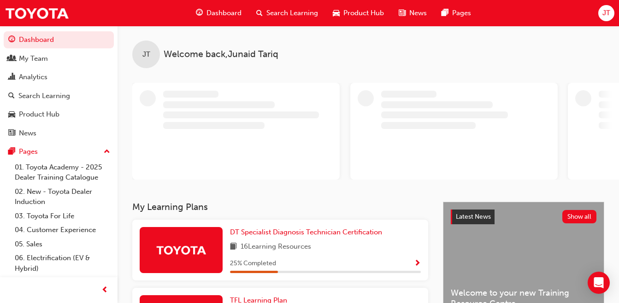
click at [50, 40] on link "Dashboard" at bounding box center [59, 39] width 110 height 17
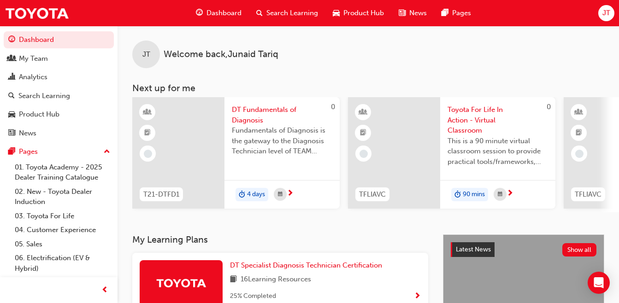
click at [67, 39] on link "Dashboard" at bounding box center [59, 39] width 110 height 17
click at [285, 17] on span "Search Learning" at bounding box center [292, 13] width 52 height 11
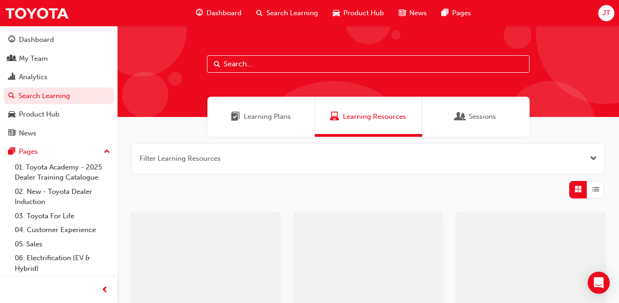
click at [264, 64] on input "text" at bounding box center [368, 64] width 323 height 18
type input "gts"
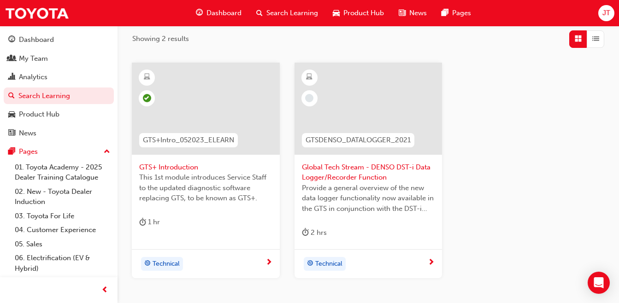
scroll to position [141, 0]
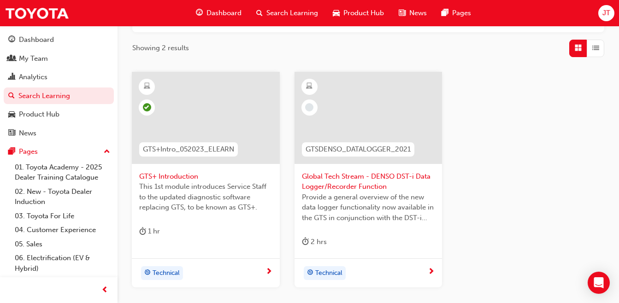
click at [180, 106] on div at bounding box center [206, 118] width 148 height 92
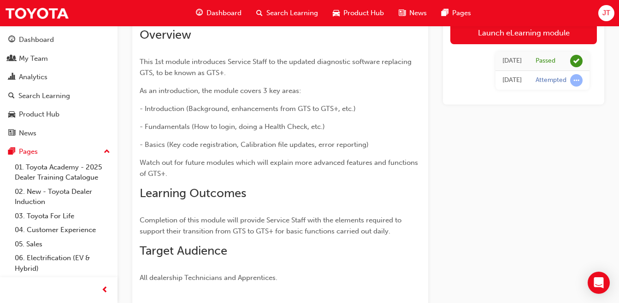
scroll to position [9, 0]
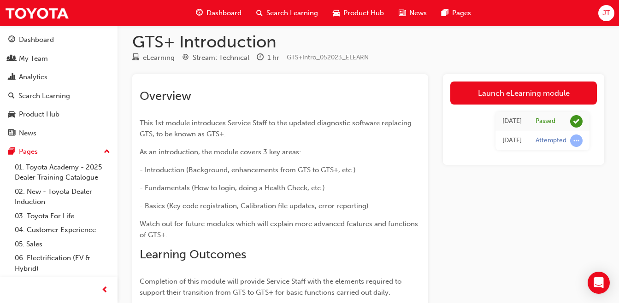
click at [520, 102] on link "Launch eLearning module" at bounding box center [523, 93] width 147 height 23
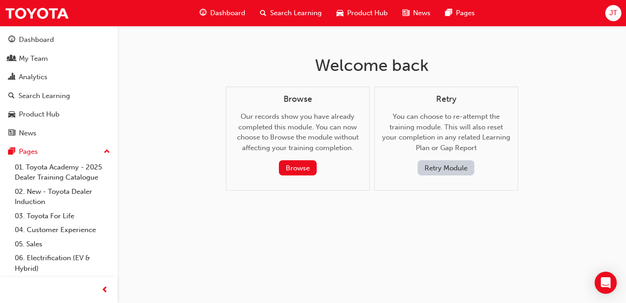
click at [436, 173] on button "Retry Module" at bounding box center [446, 167] width 57 height 15
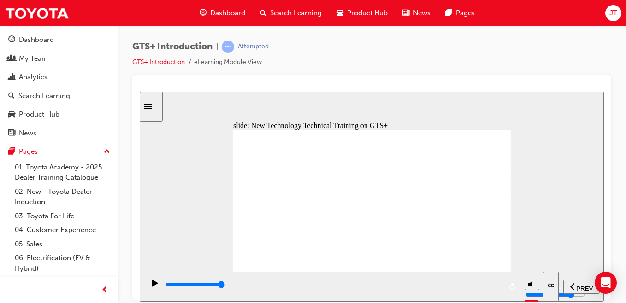
click at [439, 281] on div "playback controls" at bounding box center [333, 287] width 337 height 14
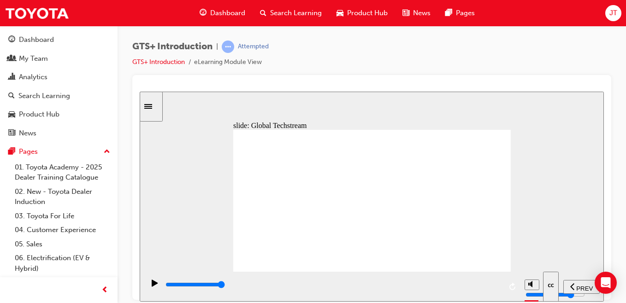
click at [336, 284] on div "playback controls" at bounding box center [333, 285] width 337 height 10
click at [510, 287] on icon "replay" at bounding box center [512, 286] width 6 height 7
click at [492, 285] on div "playback controls" at bounding box center [333, 285] width 337 height 10
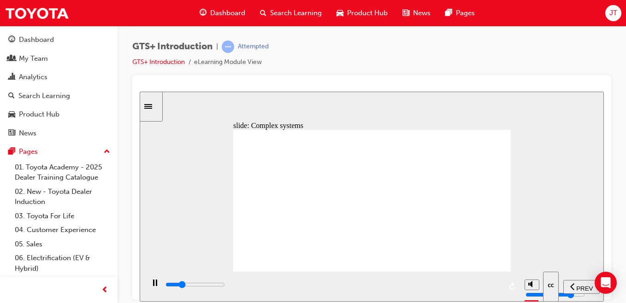
click at [225, 287] on input "slide progress" at bounding box center [194, 284] width 59 height 7
click at [311, 290] on div "playback controls" at bounding box center [333, 285] width 337 height 10
click at [389, 290] on div "playback controls" at bounding box center [333, 285] width 337 height 10
click at [457, 283] on div "playback controls" at bounding box center [333, 285] width 337 height 10
drag, startPoint x: 457, startPoint y: 283, endPoint x: 470, endPoint y: 216, distance: 68.4
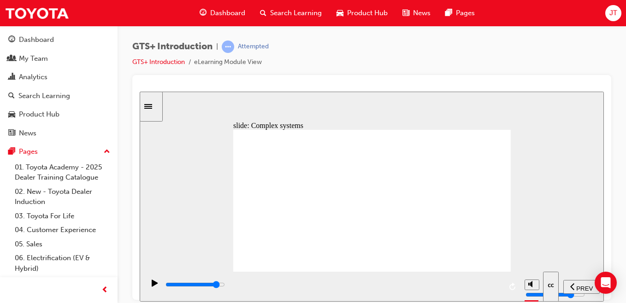
click at [470, 216] on div "slide: Complex systems Next Background Group 1 Oval 1 Line 1 With each generati…" at bounding box center [372, 196] width 464 height 210
click at [225, 285] on input "slide progress" at bounding box center [194, 284] width 59 height 7
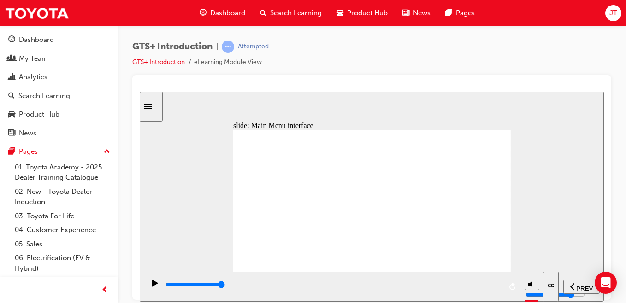
click at [171, 286] on input "slide progress" at bounding box center [194, 284] width 59 height 7
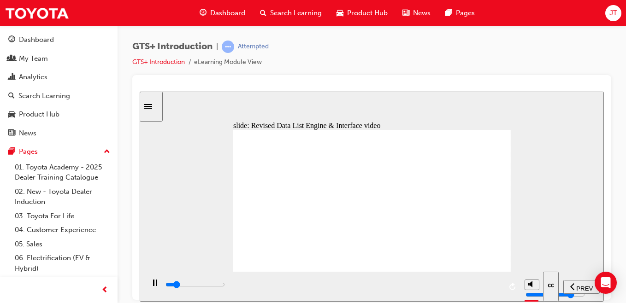
click at [164, 292] on div "playback controls" at bounding box center [332, 286] width 376 height 30
type input "76000"
click at [152, 286] on icon "play/pause" at bounding box center [155, 282] width 6 height 7
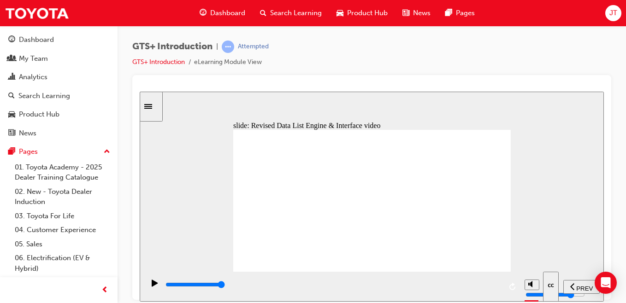
click at [610, 239] on div at bounding box center [371, 187] width 479 height 225
click at [513, 287] on icon "replay" at bounding box center [512, 286] width 7 height 7
click at [154, 286] on icon "play/pause" at bounding box center [155, 282] width 6 height 7
click at [152, 284] on icon "play/pause" at bounding box center [155, 282] width 6 height 7
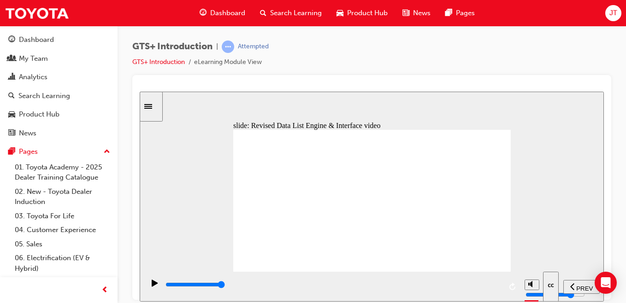
click at [399, 63] on div "GTS+ Introduction | Attempted GTS+ Introduction eLearning Module View" at bounding box center [371, 58] width 479 height 35
click at [509, 286] on button "replay" at bounding box center [513, 287] width 14 height 14
click at [533, 253] on icon "volume" at bounding box center [531, 249] width 7 height 6
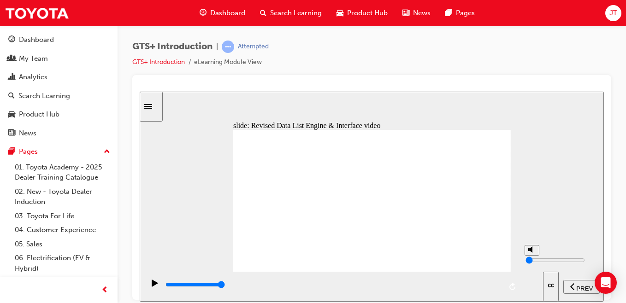
type input "8"
click at [148, 286] on div "play/pause" at bounding box center [155, 287] width 16 height 16
click at [400, 290] on div "playback controls" at bounding box center [333, 285] width 337 height 10
click at [449, 287] on div "playback controls" at bounding box center [333, 285] width 337 height 10
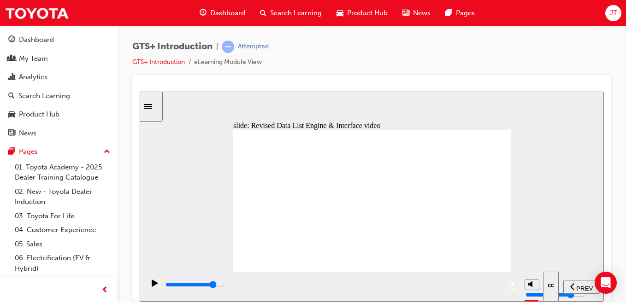
click at [292, 289] on div "playback controls" at bounding box center [333, 285] width 337 height 10
click at [147, 286] on div "play/pause" at bounding box center [155, 287] width 16 height 16
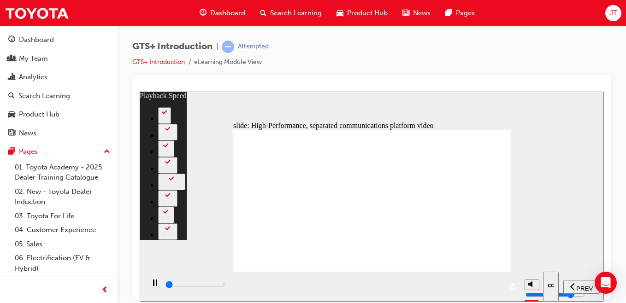
type input "200"
type input "0"
type input "500"
type input "0"
type input "700"
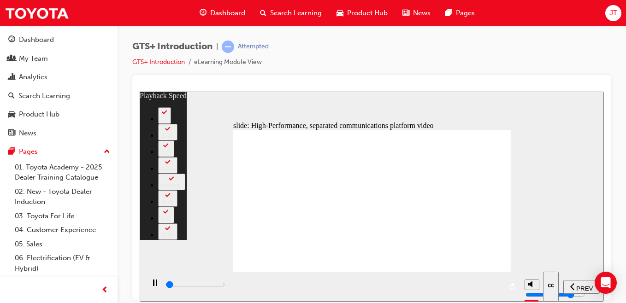
type input "1"
type input "1000"
type input "1"
type input "1200"
type input "1"
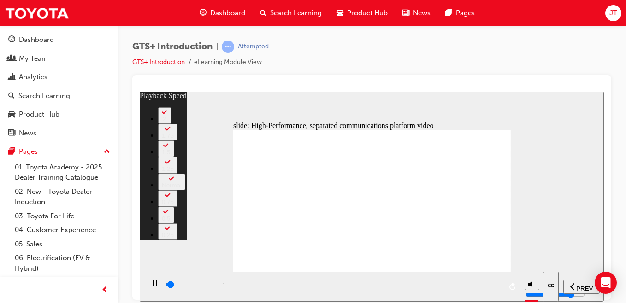
type input "1500"
type input "1"
type input "1800"
type input "2"
type input "2100"
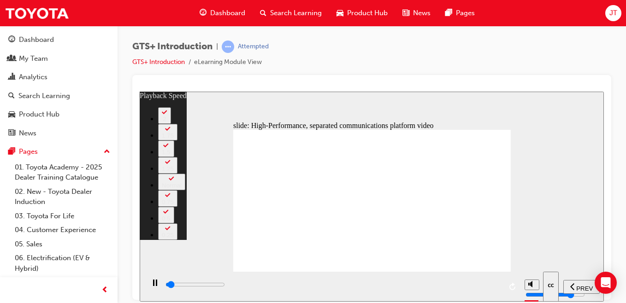
type input "2"
type input "2300"
type input "2"
type input "2600"
type input "2"
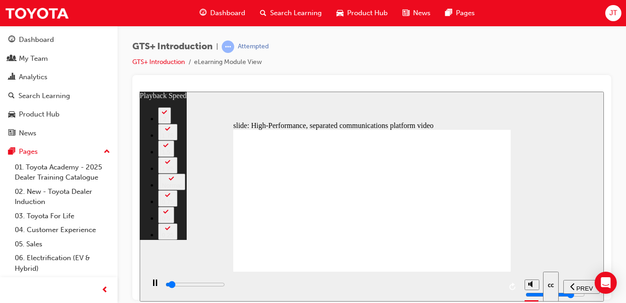
type input "2800"
type input "3"
type input "3100"
type input "3"
type input "3100"
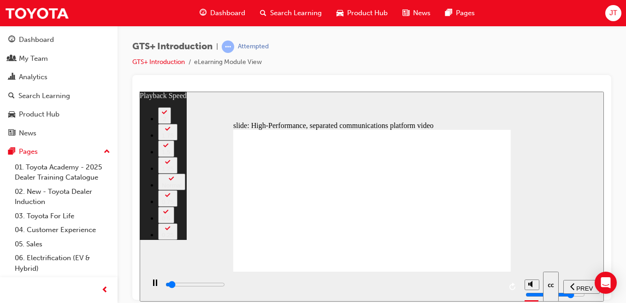
type input "3"
type input "3400"
type input "3"
type input "3500"
type input "3"
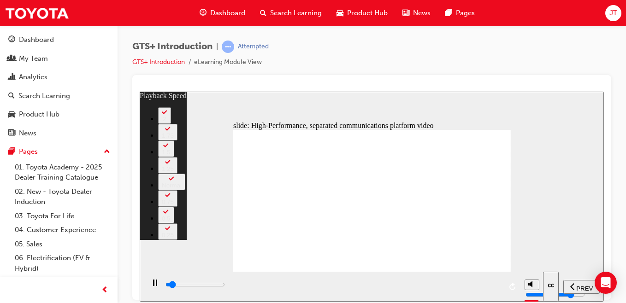
type input "3600"
type input "4"
type input "3900"
type input "4"
type input "4200"
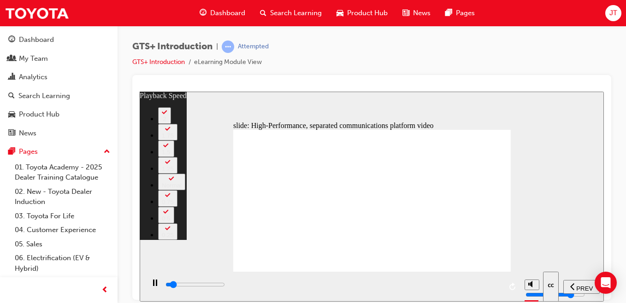
type input "4"
type input "4400"
type input "4"
type input "4700"
type input "5"
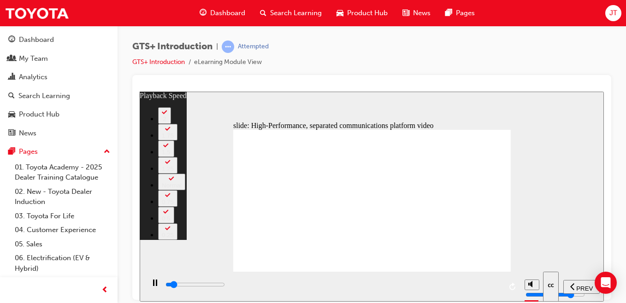
type input "5000"
type input "5"
type input "5200"
type input "5"
type input "5500"
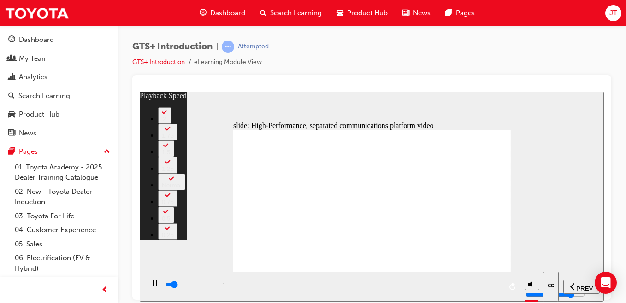
type input "5"
type input "5800"
type input "6"
type input "6000"
type input "6"
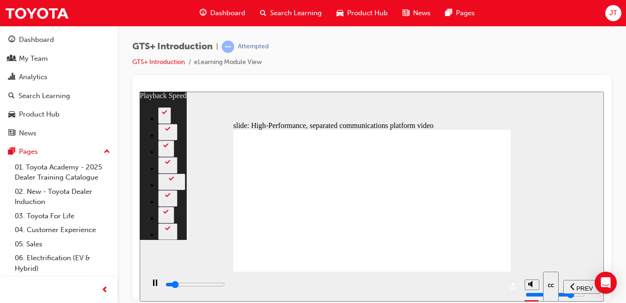
type input "6300"
type input "6"
type input "6600"
type input "6"
type input "6800"
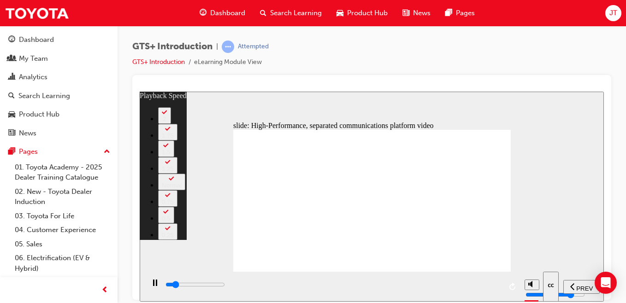
type input "7"
type input "7100"
type input "7"
type input "7400"
type input "7"
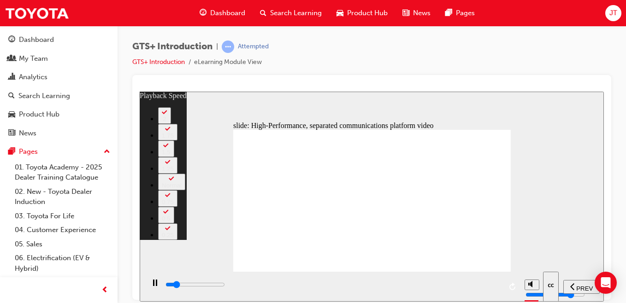
type input "7600"
type input "8"
type input "7900"
type input "8"
type input "8200"
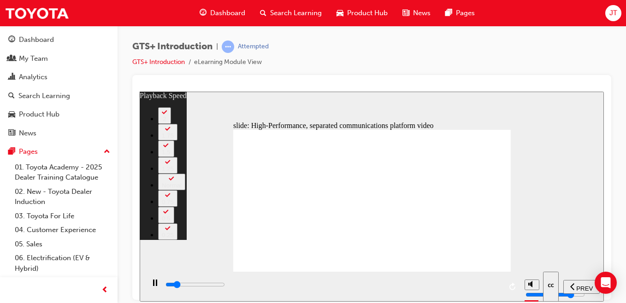
type input "8"
type input "8400"
type input "8"
type input "8700"
type input "9"
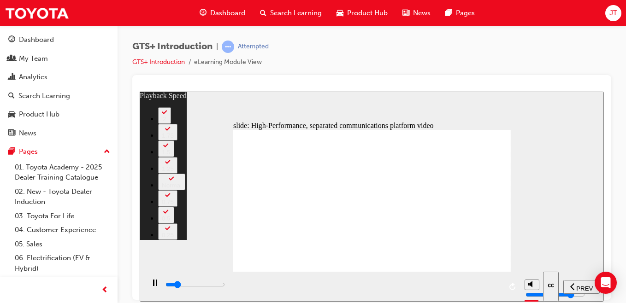
type input "9000"
type input "9"
type input "9200"
type input "9"
type input "9200"
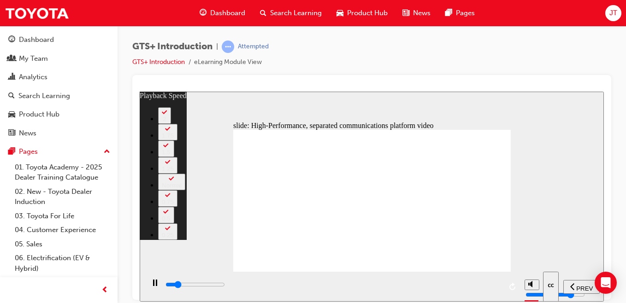
type input "9"
type input "9500"
type input "9"
type input "9800"
type input "10"
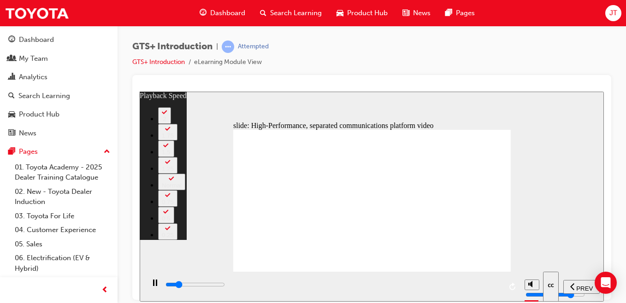
type input "10000"
type input "10"
type input "10300"
type input "10"
type input "10600"
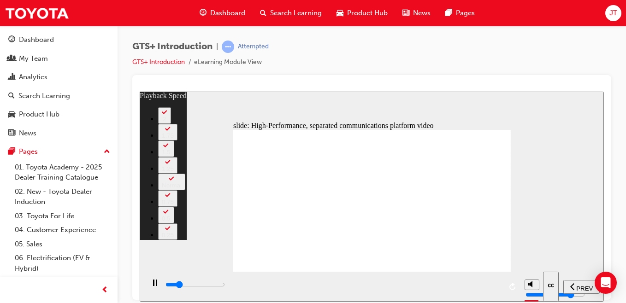
type input "10"
type input "10800"
type input "11"
type input "11100"
type input "11"
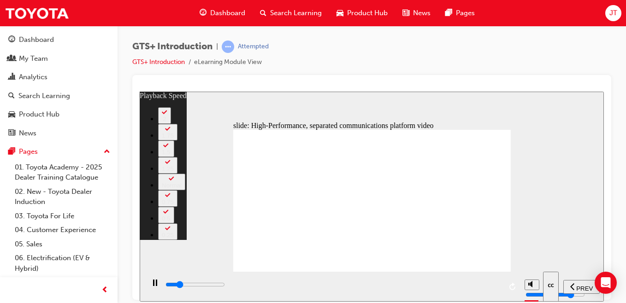
type input "11300"
type input "11"
type input "11600"
type input "12"
type input "11900"
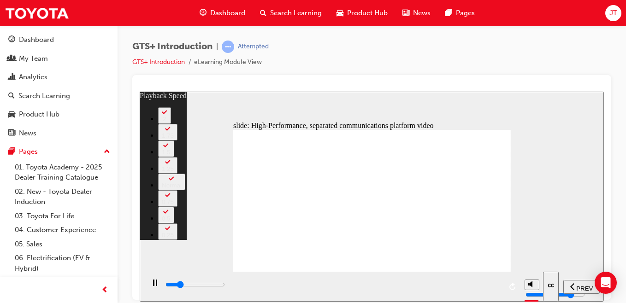
type input "12"
type input "12100"
type input "12"
type input "12400"
type input "12"
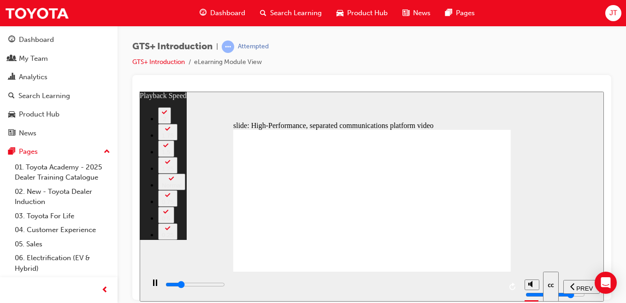
type input "12700"
type input "13"
type input "12900"
type input "13"
type input "13200"
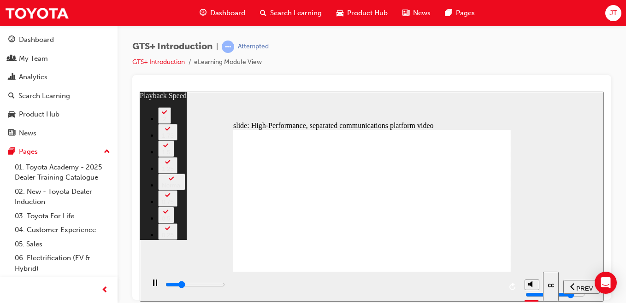
type input "13"
type input "13500"
type input "13"
type input "13700"
type input "14"
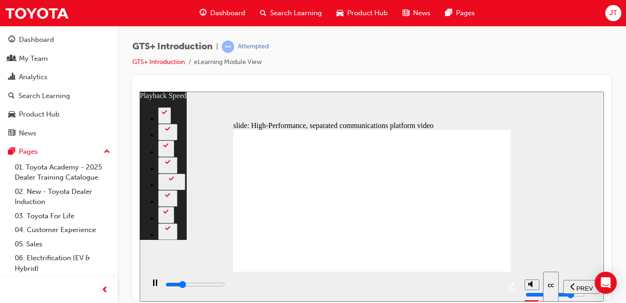
type input "14000"
type input "14"
type input "14300"
type input "14"
type input "14500"
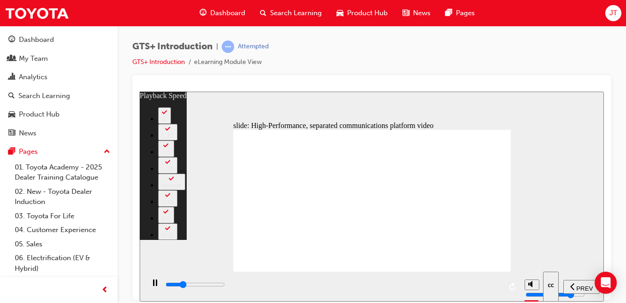
type input "14"
type input "14800"
type input "15"
type input "15100"
type input "15"
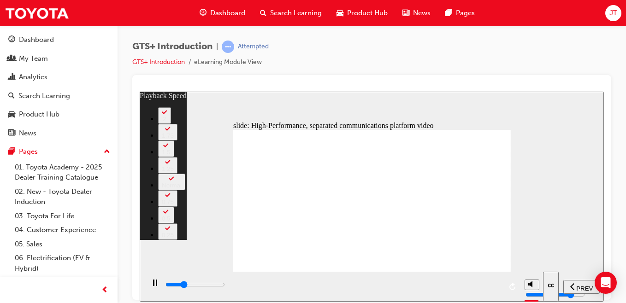
type input "15300"
type input "15"
type input "15600"
type input "15"
type input "15900"
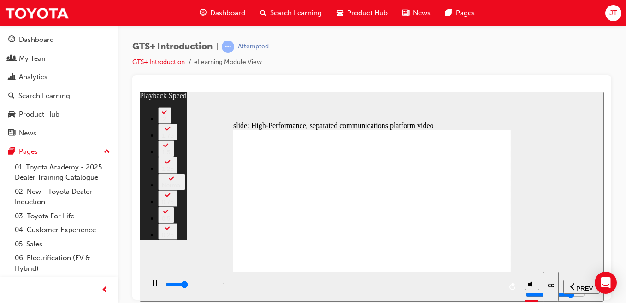
type input "16"
type input "16100"
type input "16"
type input "16400"
type input "16"
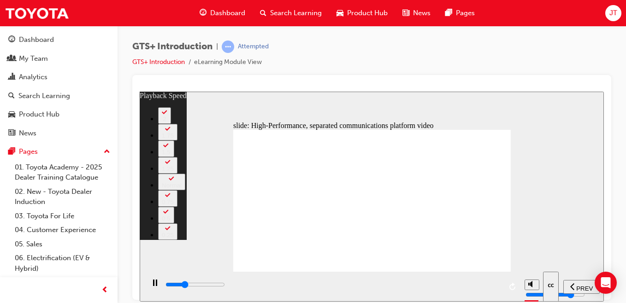
type input "16700"
type input "17"
type input "16900"
type input "17"
type input "17200"
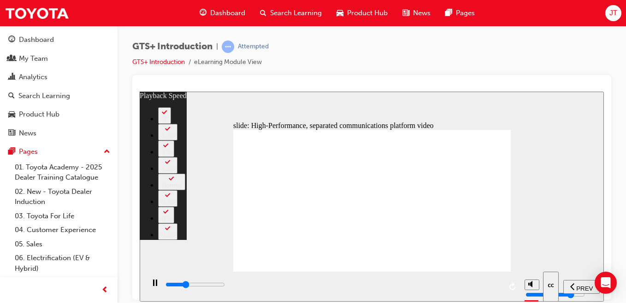
type input "17"
type input "17500"
type input "17"
type input "17700"
type input "18"
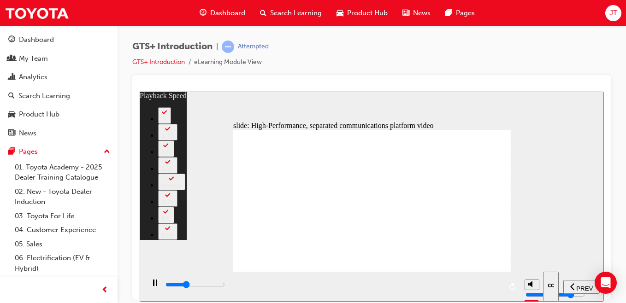
type input "18000"
type input "18"
type input "18200"
type input "18"
type input "18500"
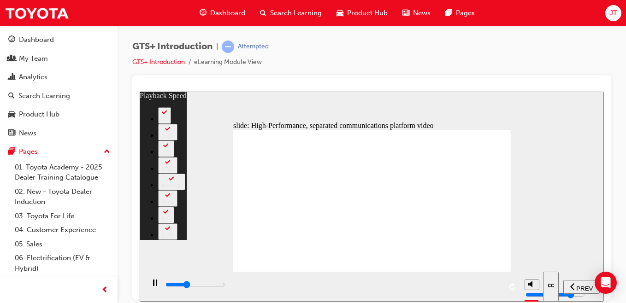
type input "18"
type input "18800"
type input "19"
type input "19000"
type input "19"
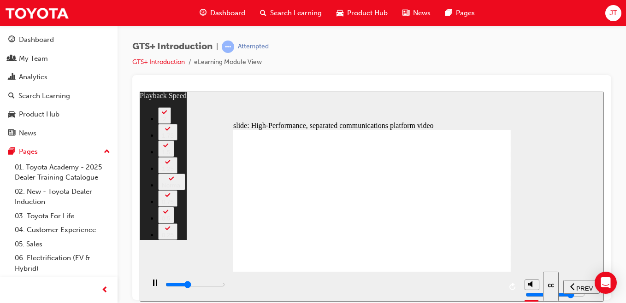
type input "19300"
type input "19"
type input "19600"
type input "19"
type input "19900"
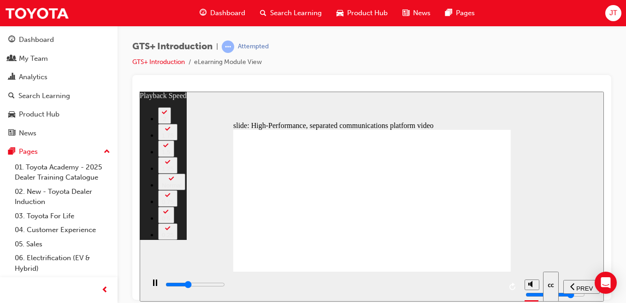
type input "20"
type input "20100"
type input "20"
type input "20400"
type input "20"
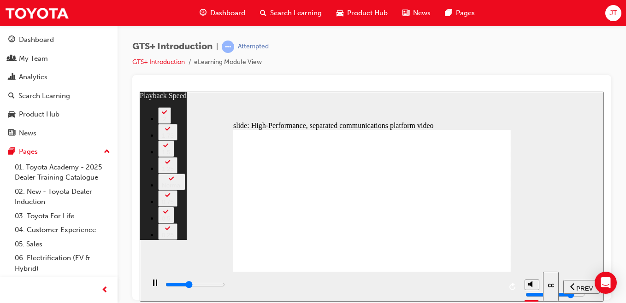
type input "20600"
type input "21"
type input "20900"
type input "21"
type input "21200"
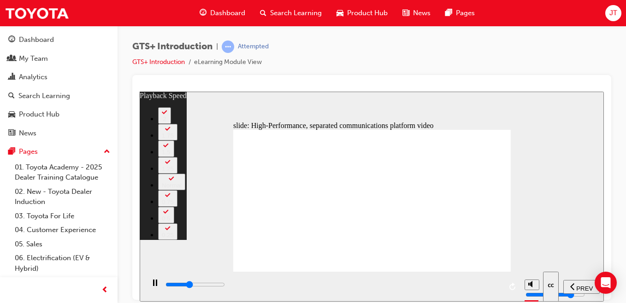
type input "21"
type input "21400"
type input "21"
type input "21700"
type input "22"
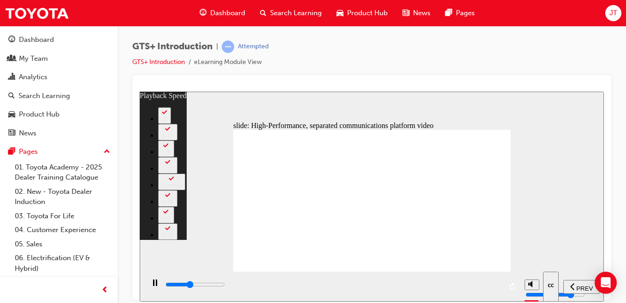
type input "22000"
type input "22"
type input "22200"
type input "22"
type input "22500"
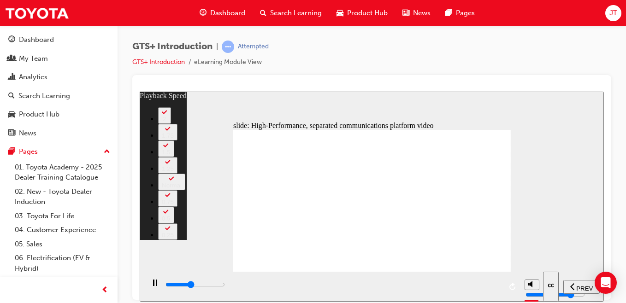
type input "22"
type input "22800"
type input "23"
type input "23000"
type input "23"
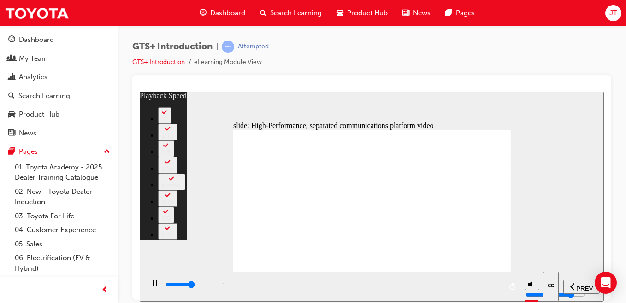
type input "23300"
type input "23"
type input "23600"
type input "23"
type input "23800"
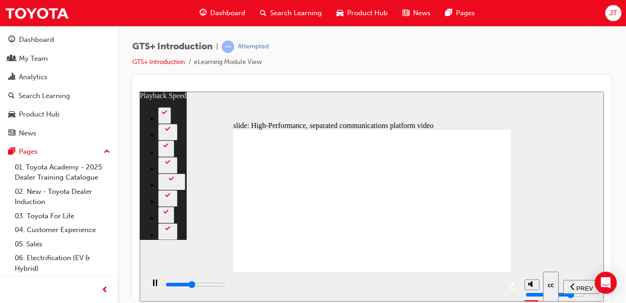
type input "24"
type input "24100"
type input "24"
type input "24400"
type input "24"
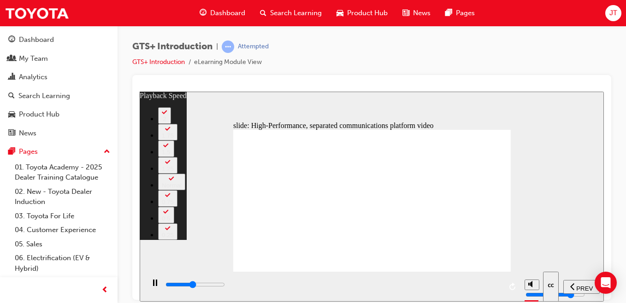
type input "24600"
type input "25"
type input "24900"
type input "25"
type input "25200"
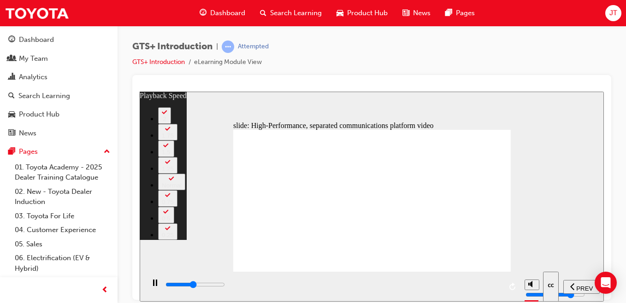
type input "25"
type input "25400"
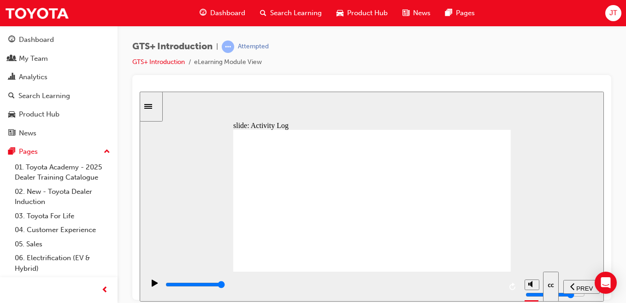
drag, startPoint x: 574, startPoint y: 107, endPoint x: 727, endPoint y: 133, distance: 154.8
click at [587, 91] on html "Big data collection DTC/FF Data Monitor (OK) (OK) (OK) (OK) Big data collection…" at bounding box center [372, 196] width 464 height 210
click at [330, 285] on div "playback controls" at bounding box center [333, 285] width 337 height 10
click at [152, 283] on icon "play/pause" at bounding box center [155, 282] width 6 height 7
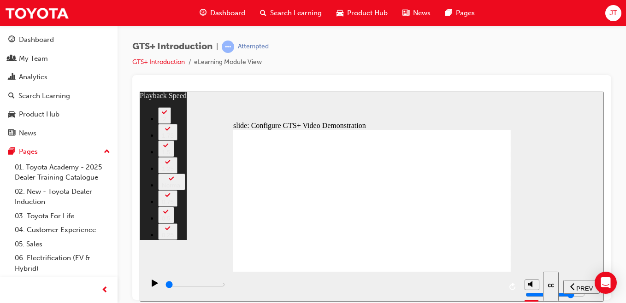
type input "100"
type input "0"
type input "300"
type input "0"
type input "600"
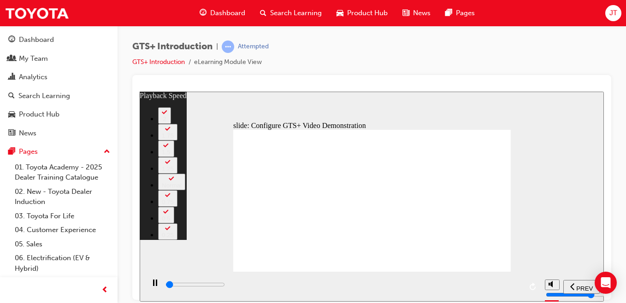
type input "1"
type input "900"
type input "1"
type input "1100"
type input "1"
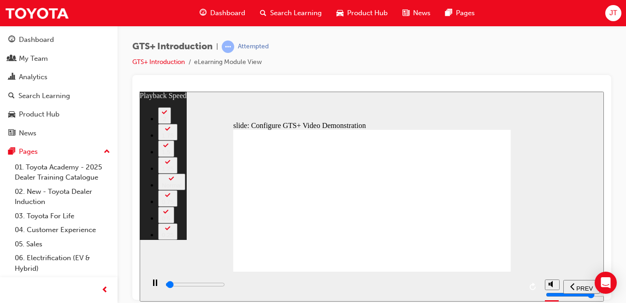
type input "1400"
type input "1"
type input "1700"
type input "2"
type input "1900"
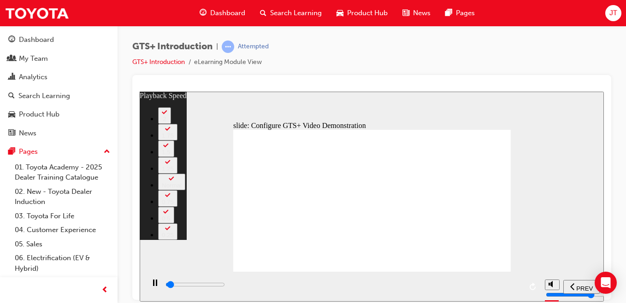
type input "2"
type input "2200"
type input "2"
type input "2500"
type input "2"
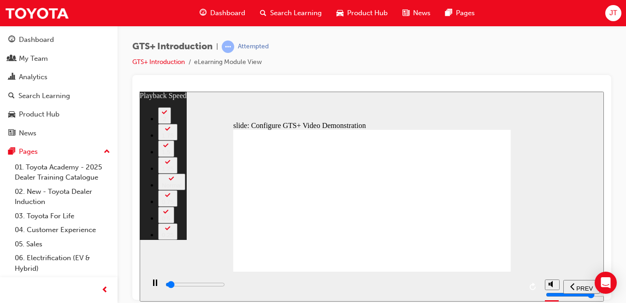
type input "2700"
type input "3"
type input "3000"
type input "3"
type input "3000"
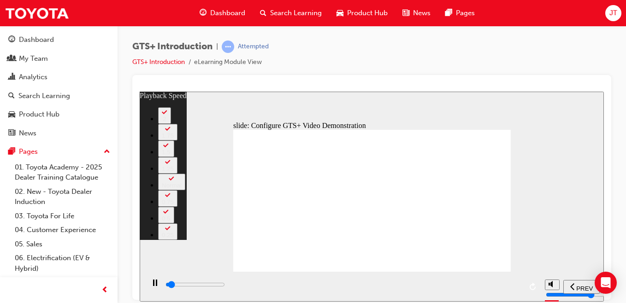
type input "3"
type input "3300"
type input "3"
type input "3500"
type input "3"
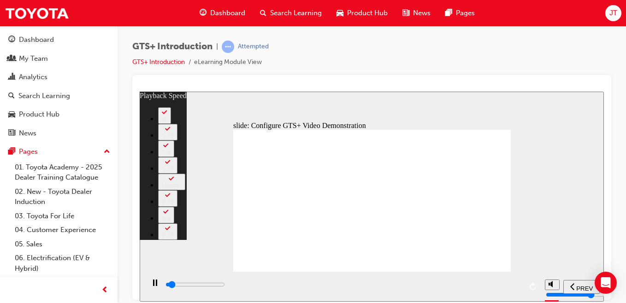
type input "3800"
type input "4"
type input "4100"
type input "4"
type input "4300"
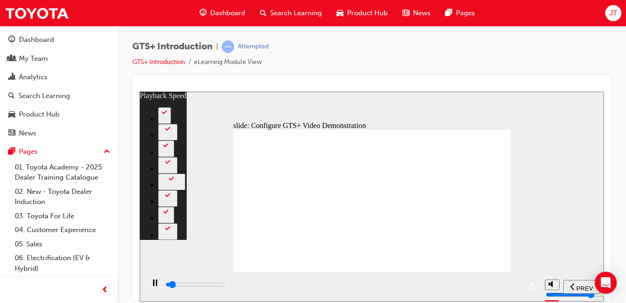
type input "4"
type input "4600"
type input "4"
type input "4900"
type input "5"
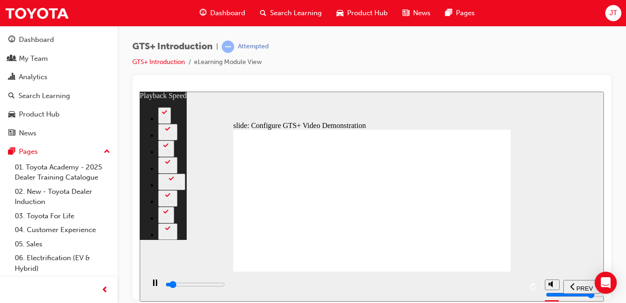
type input "5100"
type input "5"
type input "5400"
type input "5"
type input "5700"
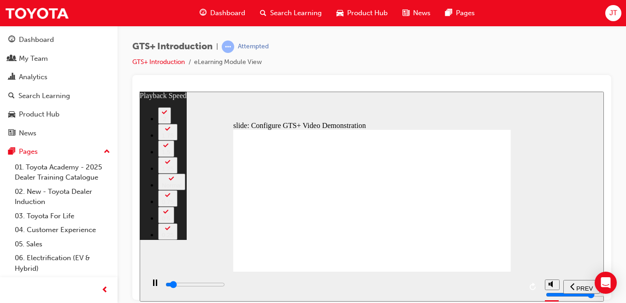
type input "6"
type input "5900"
type input "6"
type input "6200"
type input "6"
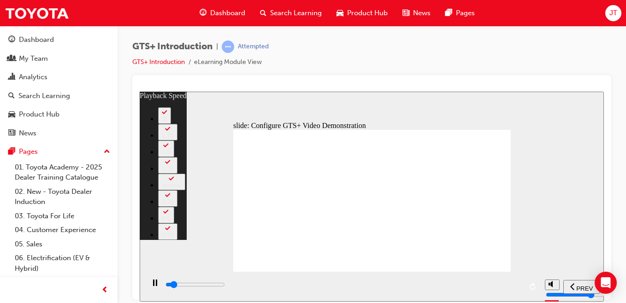
type input "6500"
type input "6"
type input "6700"
type input "7"
type input "7000"
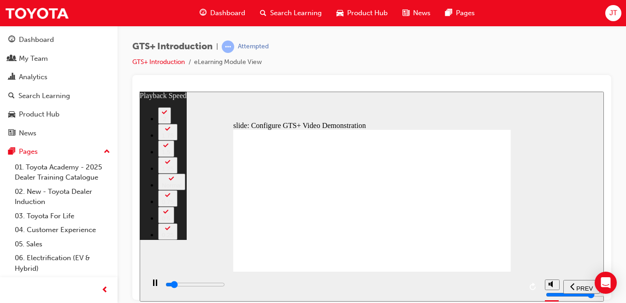
type input "7"
type input "7200"
type input "7"
type input "7300"
type input "7"
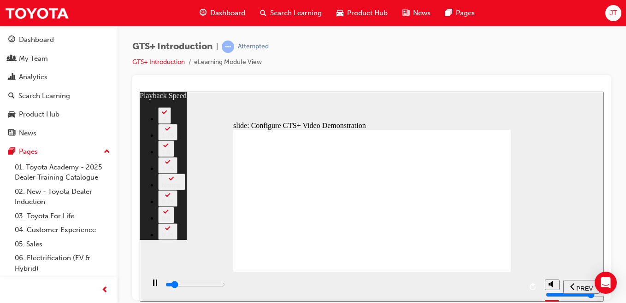
type input "7500"
type input "7"
type input "7800"
type input "8"
type input "8000"
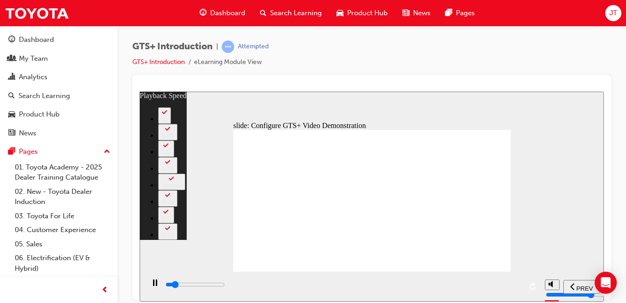
type input "8"
type input "8300"
type input "8"
type input "8600"
type input "8"
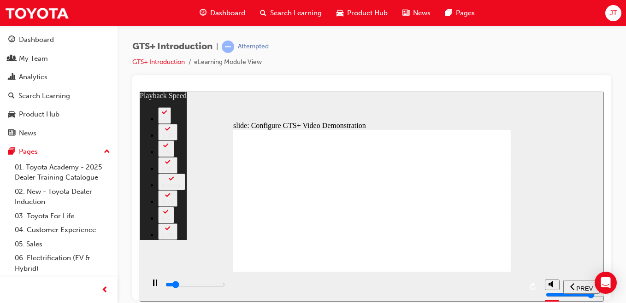
type input "8800"
type input "9"
type input "9100"
type input "9"
type input "9400"
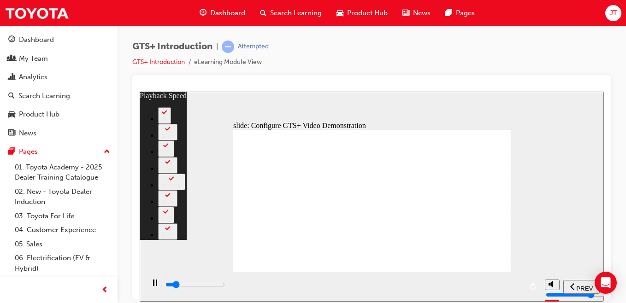
type input "9"
type input "9600"
type input "10"
type input "9900"
type input "10"
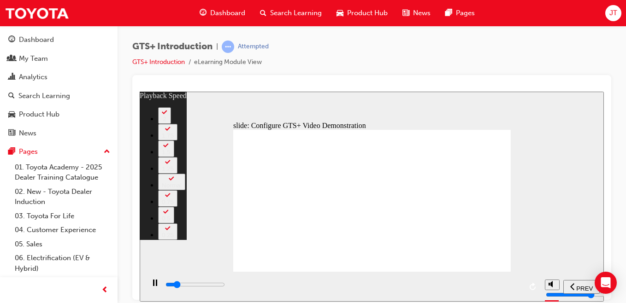
type input "10200"
type input "10"
type input "10400"
type input "10"
type input "10700"
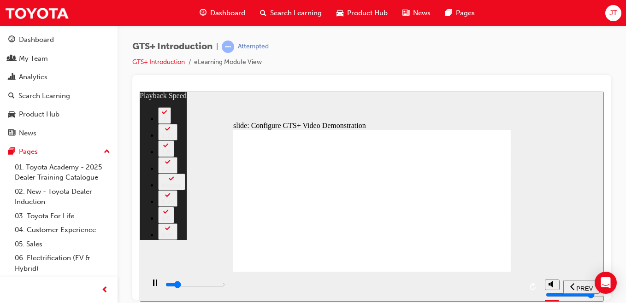
type input "11"
type input "11000"
type input "11"
type input "11200"
type input "11"
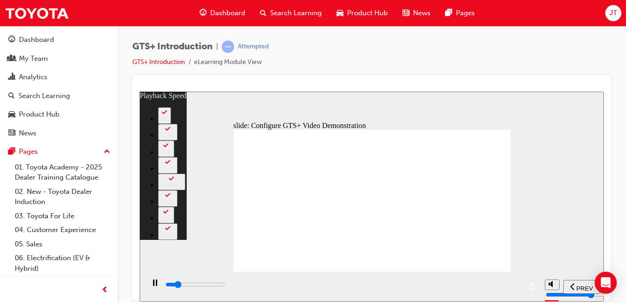
type input "11500"
type input "11"
type input "11800"
type input "12"
type input "12000"
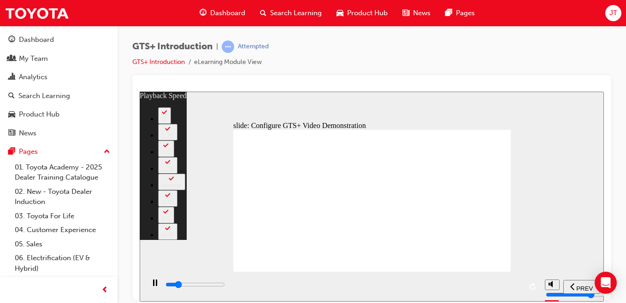
type input "12"
type input "12300"
type input "12"
type input "12600"
type input "12"
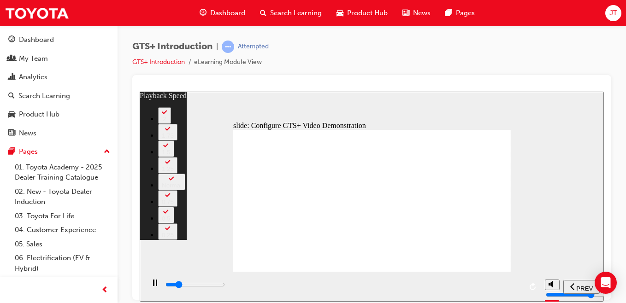
type input "12800"
type input "13"
type input "13100"
type input "13"
type input "13400"
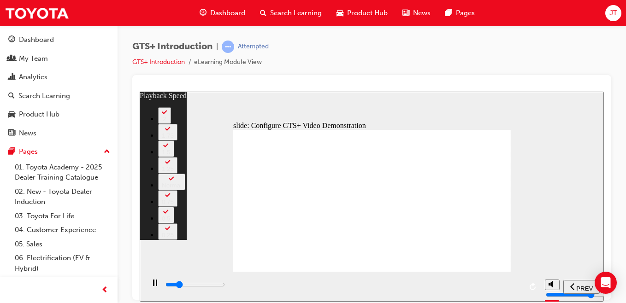
type input "13"
type input "13600"
type input "14"
type input "13900"
type input "14"
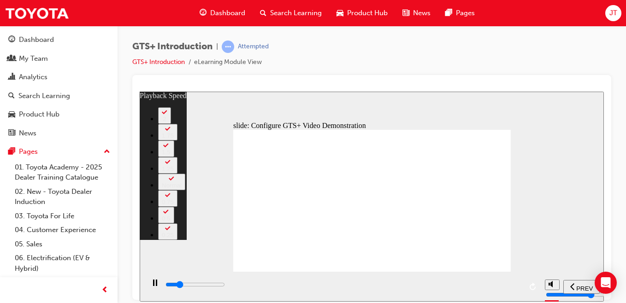
type input "14100"
type input "14"
type input "14400"
type input "14"
type input "14700"
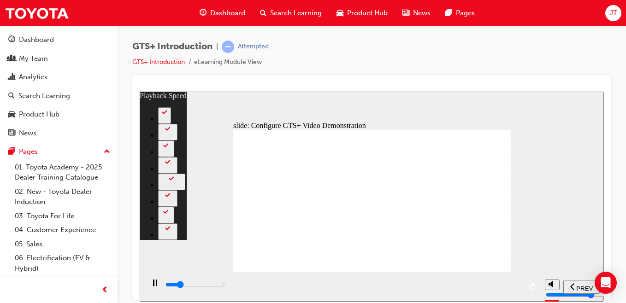
type input "15"
type input "15000"
type input "15"
type input "15200"
type input "15"
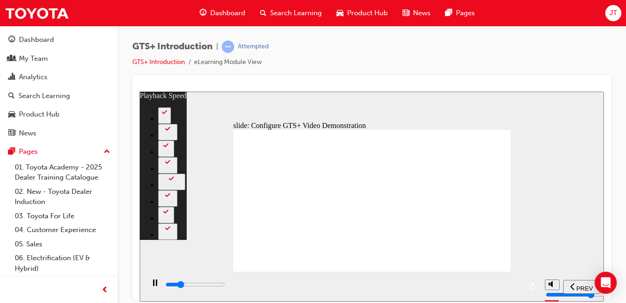
type input "15500"
type input "15"
type input "15700"
type input "16"
type input "16000"
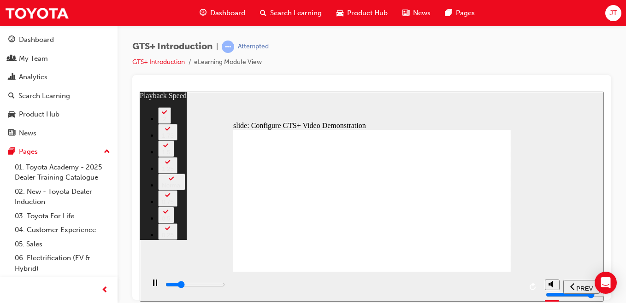
type input "16"
type input "16300"
type input "16"
type input "16500"
type input "16"
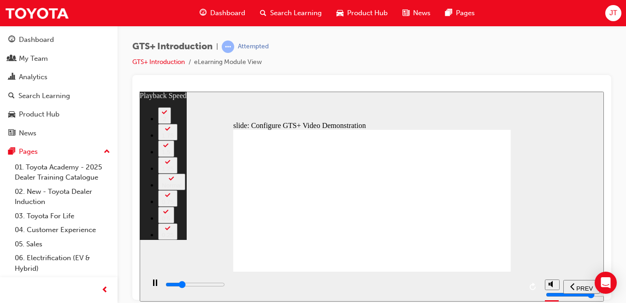
type input "16800"
type input "17"
type input "17100"
type input "17"
type input "17300"
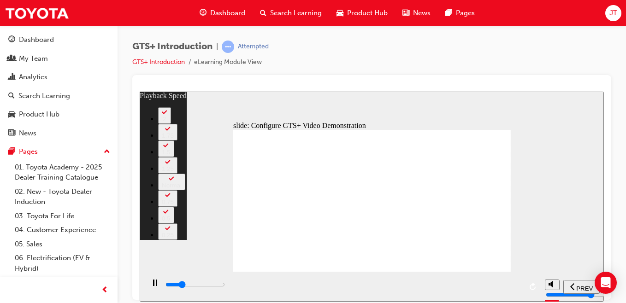
type input "17"
type input "17600"
type input "18"
type input "17900"
type input "18"
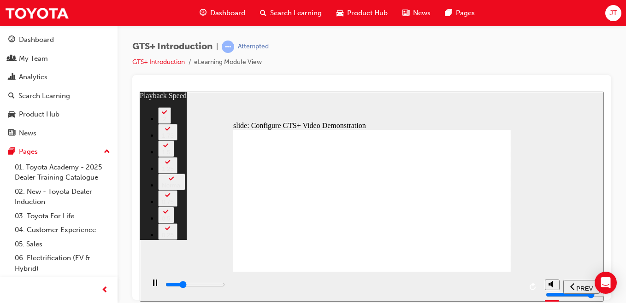
type input "18100"
type input "18"
type input "18400"
type input "18"
type input "18700"
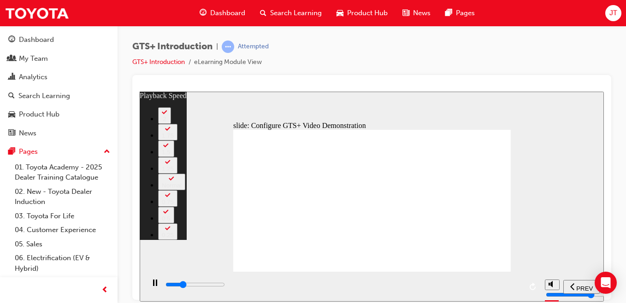
type input "19"
type input "18900"
type input "19"
type input "19200"
type input "19"
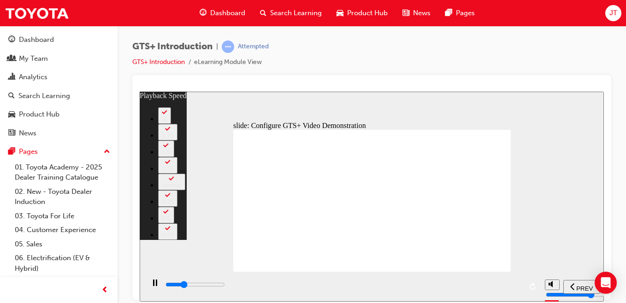
type input "19500"
type input "19"
type input "19700"
type input "20"
type input "20000"
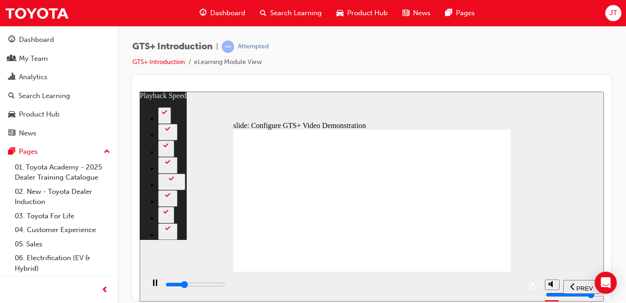
type input "20"
type input "20300"
type input "20"
type input "20500"
type input "20"
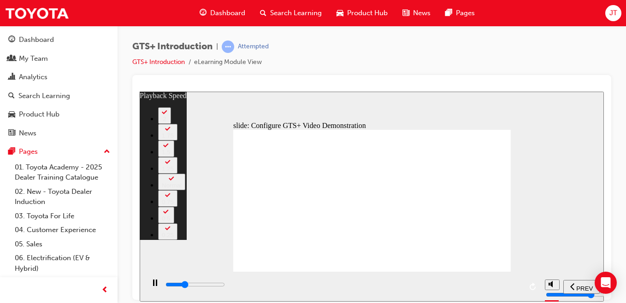
type input "20800"
type input "21"
type input "21100"
type input "21"
type input "21300"
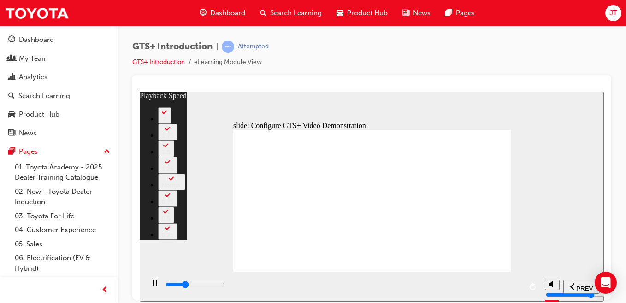
type input "21"
type input "21600"
type input "21"
type input "21900"
type input "22"
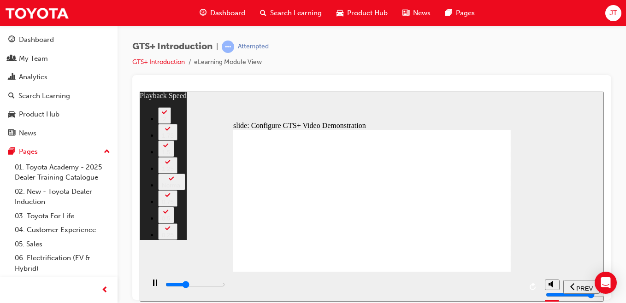
type input "22100"
type input "22"
type input "22400"
type input "22"
type input "22700"
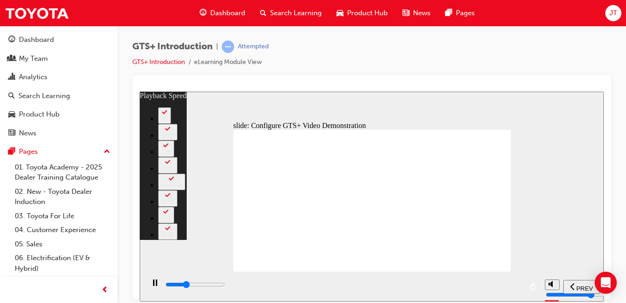
type input "23"
type input "22900"
type input "23"
type input "23200"
type input "23"
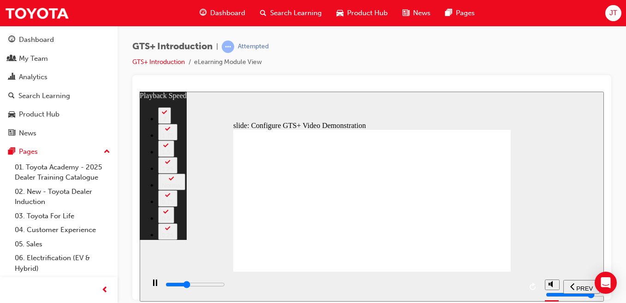
type input "23400"
type input "23"
type input "23700"
type input "24"
type input "24000"
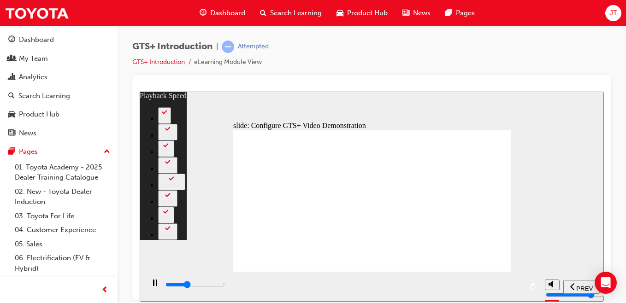
type input "24"
type input "24200"
type input "24"
type input "24500"
type input "24"
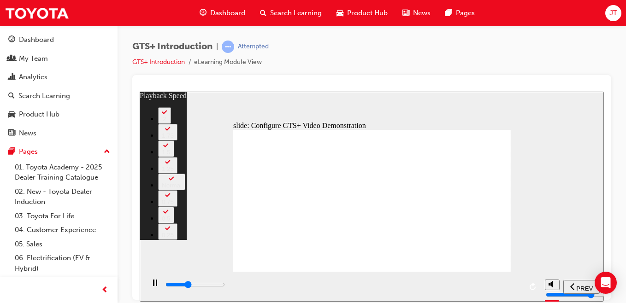
type input "24800"
type input "25"
type input "25000"
type input "25"
type input "25300"
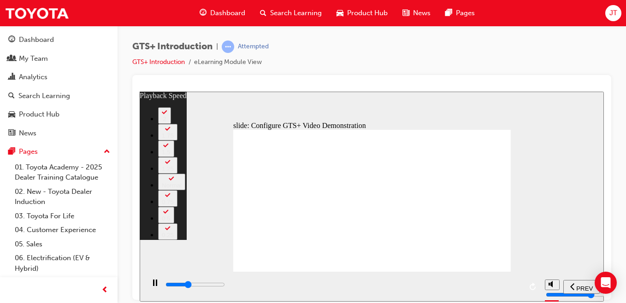
type input "25"
type input "25600"
type input "25"
type input "25800"
type input "26"
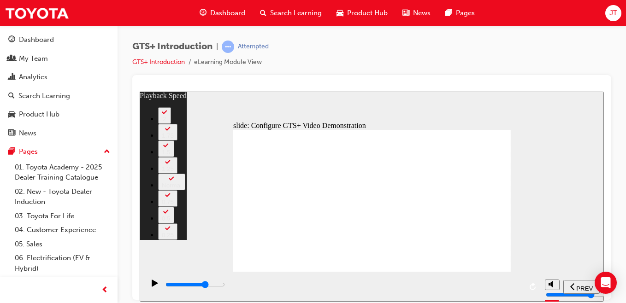
click at [411, 289] on div "playback controls" at bounding box center [343, 285] width 357 height 10
click at [370, 284] on div "playback controls" at bounding box center [343, 285] width 357 height 10
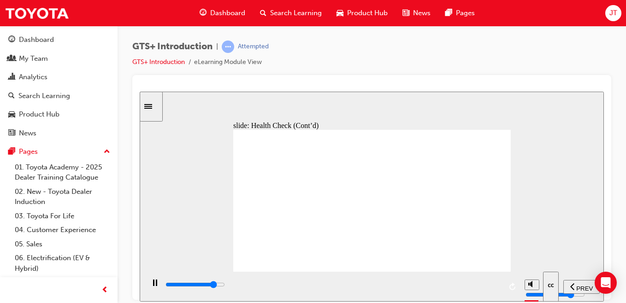
click at [153, 283] on rect "play/pause" at bounding box center [153, 282] width 1 height 6
click at [152, 283] on icon "play/pause" at bounding box center [155, 282] width 6 height 7
click at [153, 283] on rect "play/pause" at bounding box center [153, 282] width 1 height 6
click at [152, 283] on icon "play/pause" at bounding box center [155, 282] width 6 height 7
click at [153, 283] on rect "play/pause" at bounding box center [153, 282] width 1 height 6
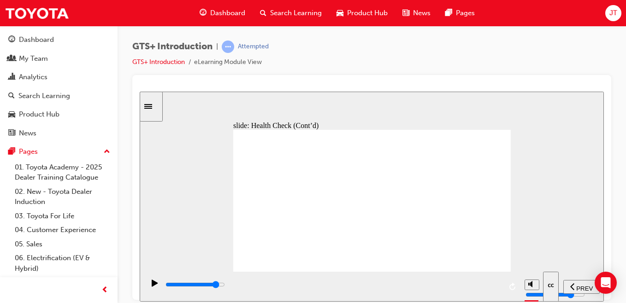
click at [152, 283] on icon "play/pause" at bounding box center [155, 282] width 6 height 7
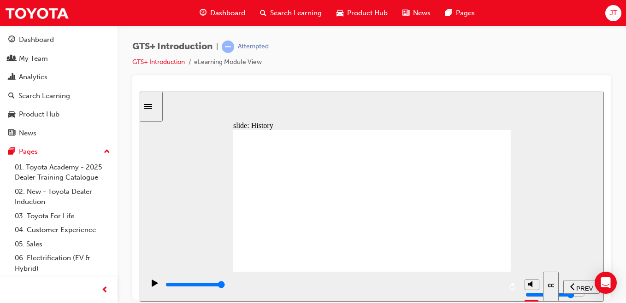
click at [153, 286] on rect "play/pause" at bounding box center [153, 282] width 1 height 6
click at [152, 281] on icon "play/pause" at bounding box center [155, 282] width 6 height 7
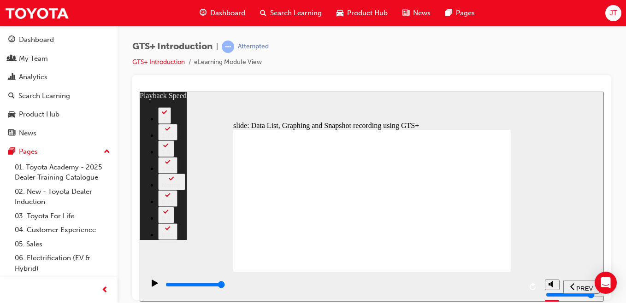
click at [148, 286] on div "play/pause" at bounding box center [155, 287] width 16 height 16
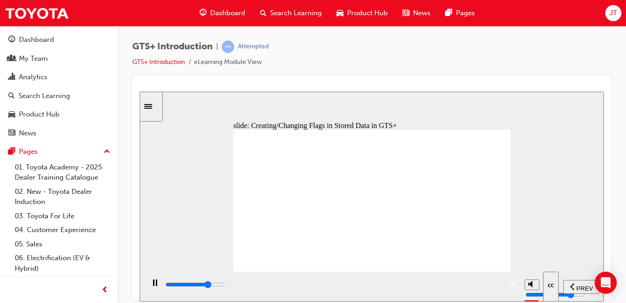
click at [149, 284] on div "play/pause" at bounding box center [155, 287] width 16 height 16
click at [354, 288] on div "playback controls" at bounding box center [333, 285] width 337 height 10
click at [152, 283] on icon "play/pause" at bounding box center [155, 282] width 6 height 7
click at [153, 283] on icon "play/pause" at bounding box center [155, 282] width 4 height 6
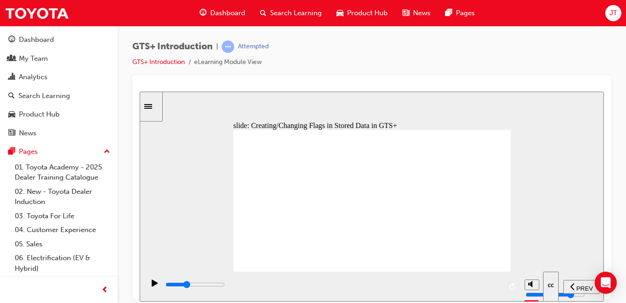
click at [278, 290] on div "playback controls" at bounding box center [333, 285] width 337 height 10
click at [173, 283] on div "playback controls" at bounding box center [333, 285] width 337 height 10
click at [184, 282] on div "playback controls" at bounding box center [333, 285] width 337 height 10
click at [194, 288] on div "playback controls" at bounding box center [333, 285] width 337 height 10
click at [154, 287] on icon "play/pause" at bounding box center [155, 282] width 6 height 7
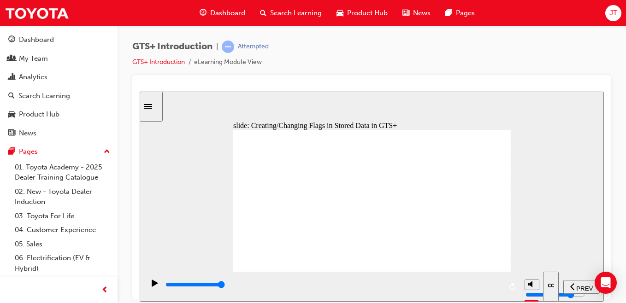
click at [579, 286] on span "PREV" at bounding box center [584, 288] width 17 height 7
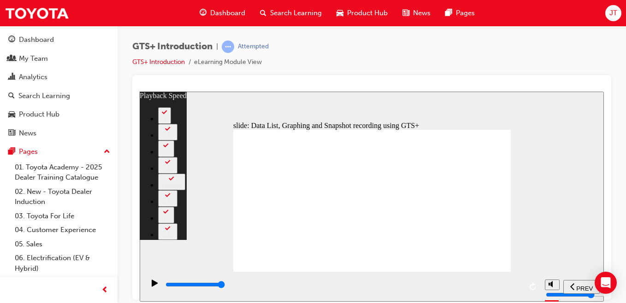
click at [153, 284] on icon "play/pause" at bounding box center [155, 282] width 6 height 7
click at [245, 284] on div "playback controls" at bounding box center [343, 285] width 357 height 10
click at [153, 287] on icon "play/pause" at bounding box center [155, 282] width 6 height 7
click at [153, 286] on icon "play/pause" at bounding box center [155, 282] width 4 height 6
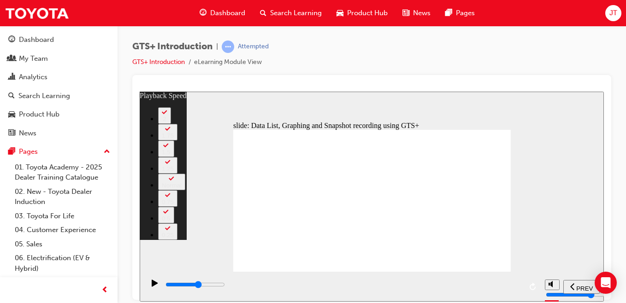
click at [152, 286] on icon "play/pause" at bounding box center [155, 282] width 6 height 7
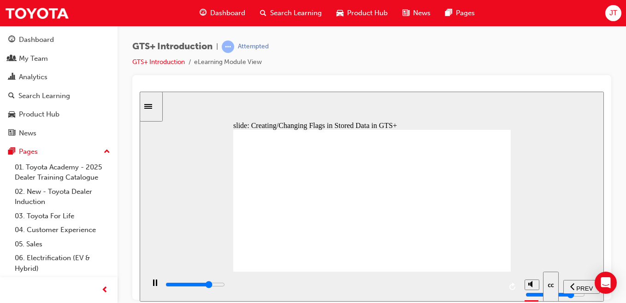
click at [420, 290] on div "playback controls" at bounding box center [333, 285] width 337 height 10
click at [422, 290] on div "playback controls" at bounding box center [333, 285] width 337 height 10
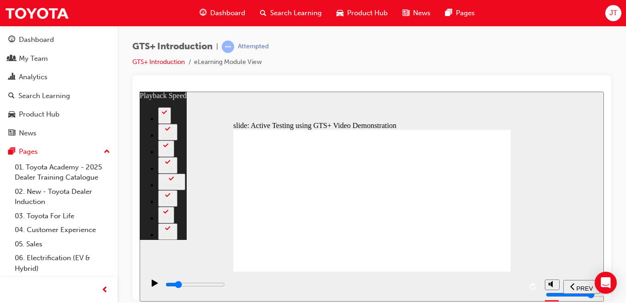
click at [227, 283] on div "playback controls" at bounding box center [343, 285] width 357 height 10
click at [282, 284] on div "playback controls" at bounding box center [343, 285] width 357 height 10
click at [353, 290] on div "playback controls" at bounding box center [343, 285] width 357 height 10
click at [430, 282] on div "playback controls" at bounding box center [343, 285] width 357 height 10
click at [495, 290] on div "playback controls" at bounding box center [343, 285] width 357 height 10
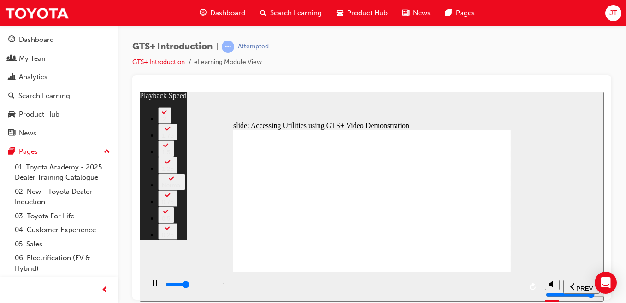
click at [453, 282] on div "playback controls" at bounding box center [343, 287] width 357 height 14
click at [225, 286] on input "slide progress" at bounding box center [194, 284] width 59 height 7
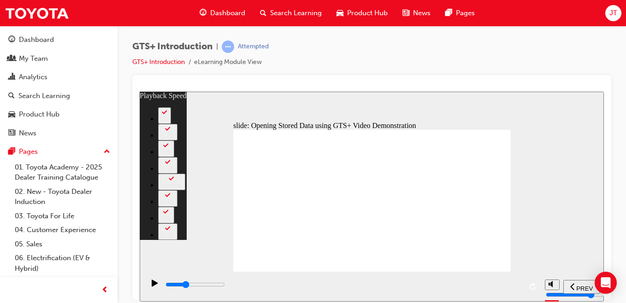
click at [277, 289] on div "playback controls" at bounding box center [343, 285] width 357 height 10
click at [257, 283] on div "playback controls" at bounding box center [343, 285] width 357 height 10
click at [232, 288] on div "playback controls" at bounding box center [343, 285] width 357 height 10
click at [206, 280] on div "playback controls" at bounding box center [343, 287] width 357 height 14
click at [194, 282] on div "playback controls" at bounding box center [343, 285] width 357 height 10
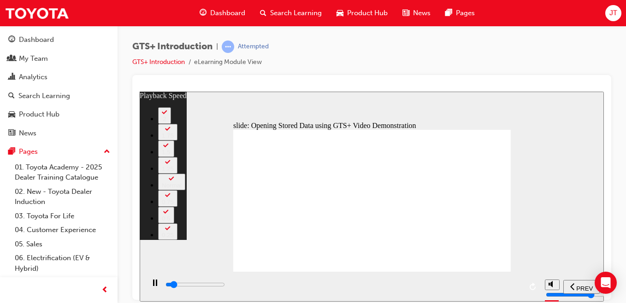
click at [178, 281] on div "playback controls" at bounding box center [342, 286] width 396 height 30
click at [171, 285] on div "playback controls" at bounding box center [343, 285] width 357 height 10
click at [153, 286] on icon "play/pause" at bounding box center [155, 282] width 4 height 6
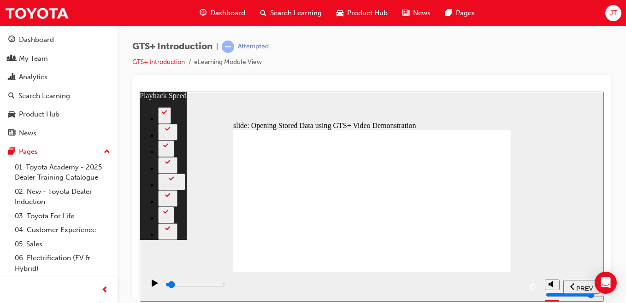
click at [422, 290] on div "playback controls" at bounding box center [343, 285] width 357 height 10
click at [184, 290] on div "playback controls" at bounding box center [343, 285] width 357 height 10
click at [178, 287] on input "slide progress" at bounding box center [194, 284] width 59 height 7
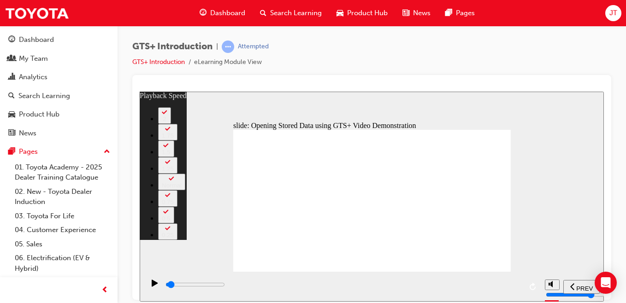
click at [152, 286] on icon "play/pause" at bounding box center [155, 282] width 6 height 7
click at [454, 287] on div "playback controls" at bounding box center [343, 285] width 357 height 10
click at [225, 287] on input "slide progress" at bounding box center [194, 284] width 59 height 7
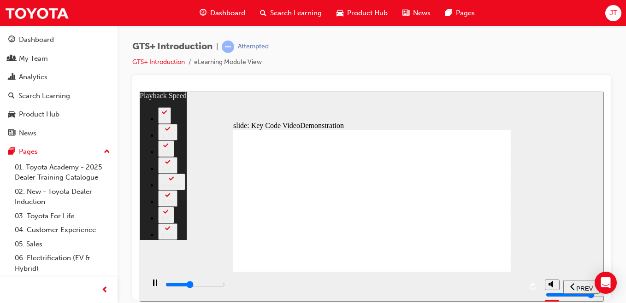
click at [225, 286] on input "slide progress" at bounding box center [194, 284] width 59 height 7
click at [260, 287] on div "playback controls" at bounding box center [343, 285] width 357 height 10
click at [247, 290] on div "playback controls" at bounding box center [343, 285] width 357 height 10
click at [214, 286] on input "slide progress" at bounding box center [194, 284] width 59 height 7
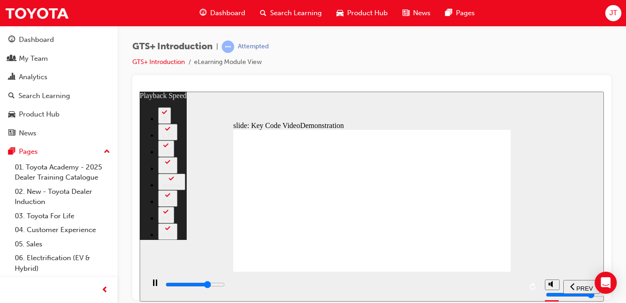
click at [214, 282] on div "playback controls" at bounding box center [343, 285] width 357 height 10
click at [288, 283] on div "playback controls" at bounding box center [343, 285] width 357 height 10
click at [318, 283] on div "playback controls" at bounding box center [343, 285] width 357 height 10
click at [456, 287] on div "playback controls" at bounding box center [343, 285] width 357 height 10
click at [428, 290] on div "playback controls" at bounding box center [343, 285] width 357 height 10
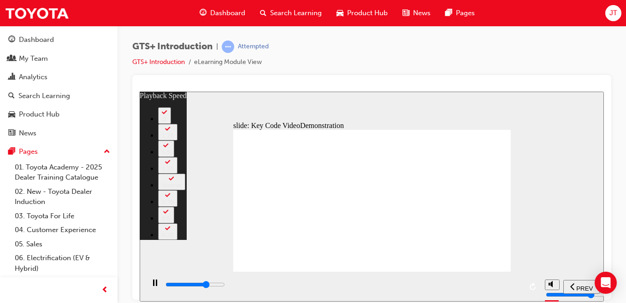
click at [416, 290] on div "playback controls" at bounding box center [343, 285] width 357 height 10
click at [405, 290] on div "playback controls" at bounding box center [343, 285] width 357 height 10
click at [383, 283] on div "playback controls" at bounding box center [343, 285] width 357 height 10
click at [369, 290] on div "playback controls" at bounding box center [343, 285] width 357 height 10
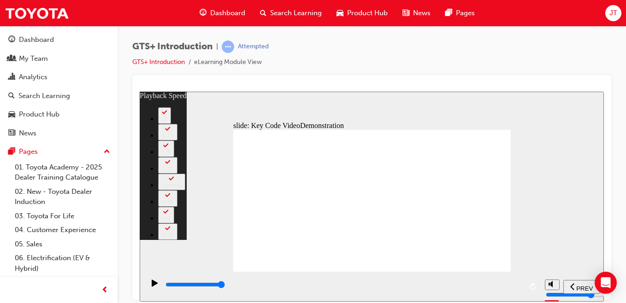
type input "178"
type input "0"
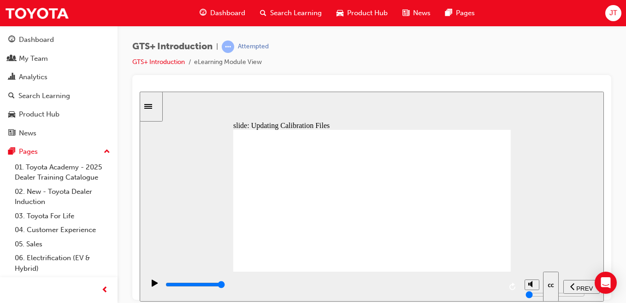
click at [586, 274] on nav "PREV NEXT SUBMIT" at bounding box center [581, 286] width 36 height 30
click at [576, 283] on div "PREV" at bounding box center [581, 287] width 29 height 10
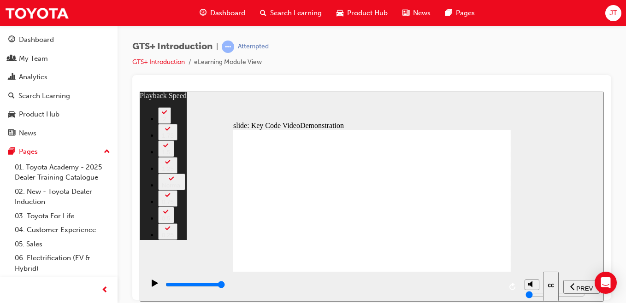
type input "178000"
click at [503, 276] on div "playback controls" at bounding box center [342, 286] width 396 height 30
click at [152, 286] on icon "play/pause" at bounding box center [155, 282] width 6 height 7
type input "178"
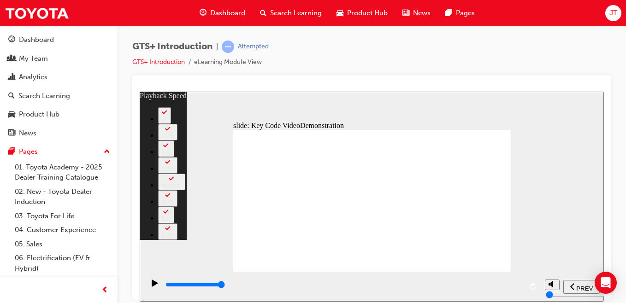
click at [152, 283] on icon "play/pause" at bounding box center [155, 282] width 6 height 7
type input "13800"
type input "14"
click at [192, 290] on div "playback controls" at bounding box center [343, 285] width 357 height 10
type input "13800"
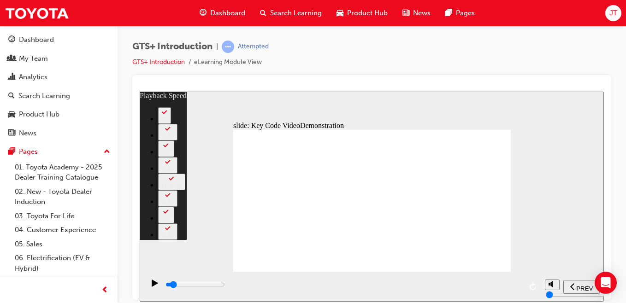
type input "14"
click at [153, 287] on icon "play/pause" at bounding box center [155, 282] width 6 height 7
type input "13800"
type input "14"
type input "13800"
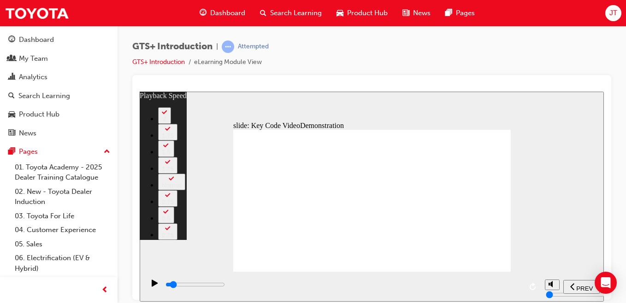
type input "14"
type input "14100"
type input "14"
type input "14300"
type input "14"
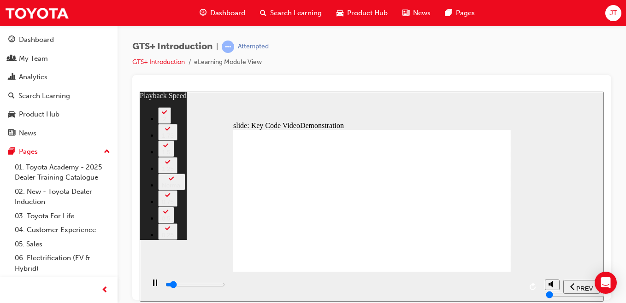
type input "14600"
type input "15"
type input "14800"
type input "15"
type input "15100"
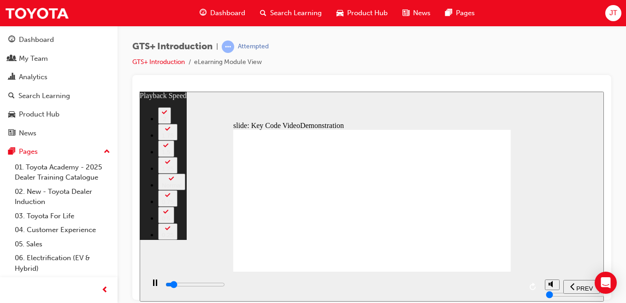
type input "15"
type input "15400"
type input "15"
type input "15600"
type input "16"
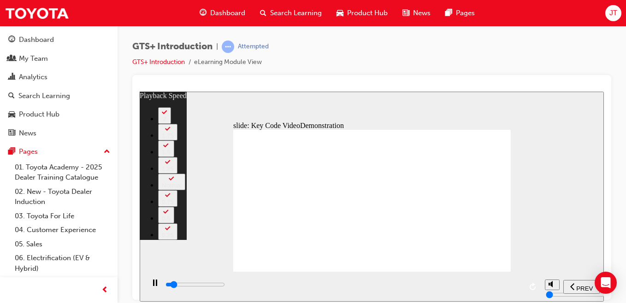
type input "15900"
type input "16"
type input "16200"
type input "16"
type input "16400"
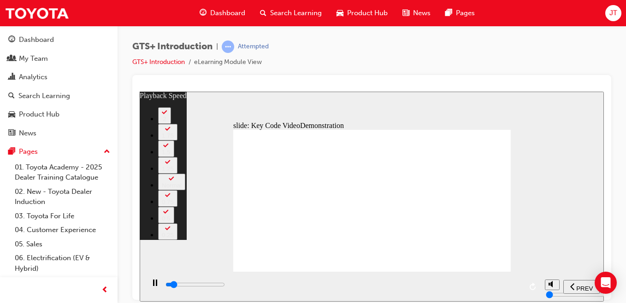
type input "16"
type input "16700"
type input "17"
type input "17000"
type input "17"
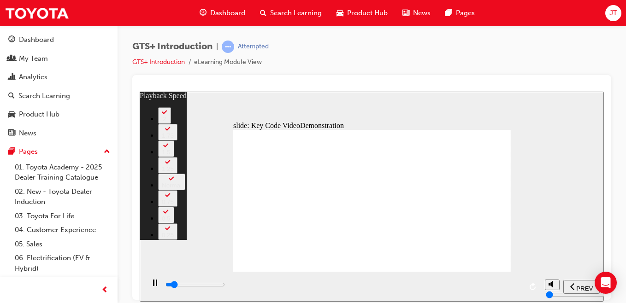
click at [164, 284] on div "playback controls" at bounding box center [342, 286] width 396 height 30
type input "17200"
type input "17"
type input "17500"
type input "17"
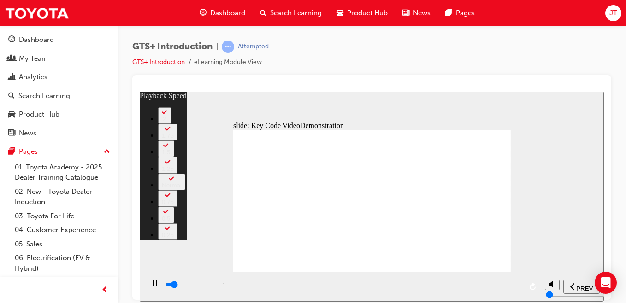
type input "17800"
type input "18"
type input "900"
type input "1"
click at [166, 286] on input "slide progress" at bounding box center [194, 284] width 59 height 7
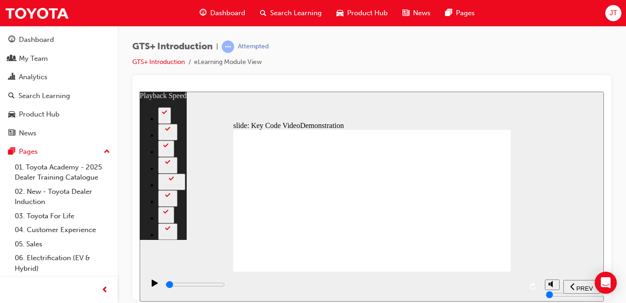
type input "900"
type input "1"
type input "1000"
type input "1"
type input "1200"
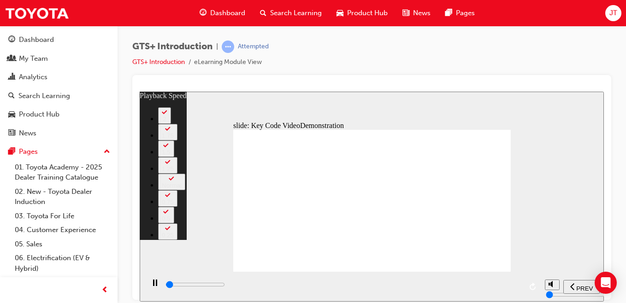
type input "1"
type input "1500"
type input "1"
type input "1700"
type input "2"
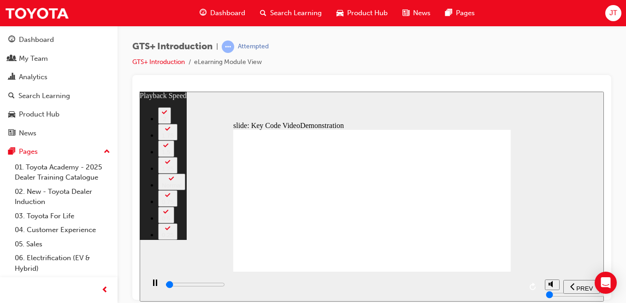
type input "2000"
type input "2"
type input "2300"
type input "2"
type input "2500"
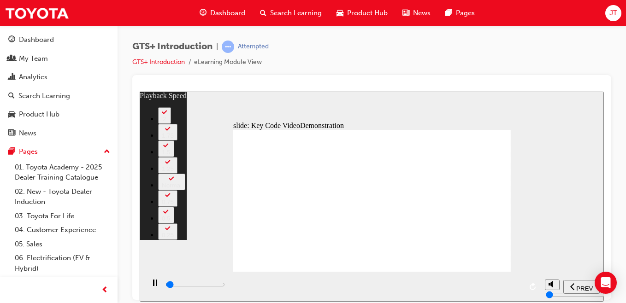
type input "2"
type input "2600"
click at [153, 286] on icon "play/pause" at bounding box center [155, 282] width 4 height 6
type input "3"
